Goal: Navigation & Orientation: Find specific page/section

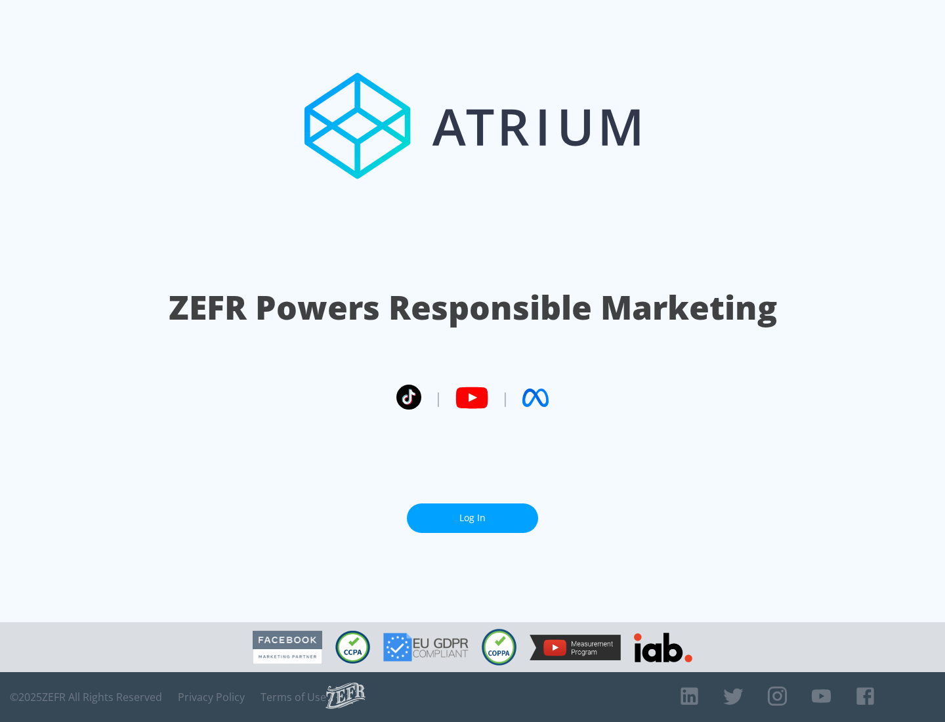
click at [472, 518] on link "Log In" at bounding box center [472, 518] width 131 height 30
